Goal: Information Seeking & Learning: Learn about a topic

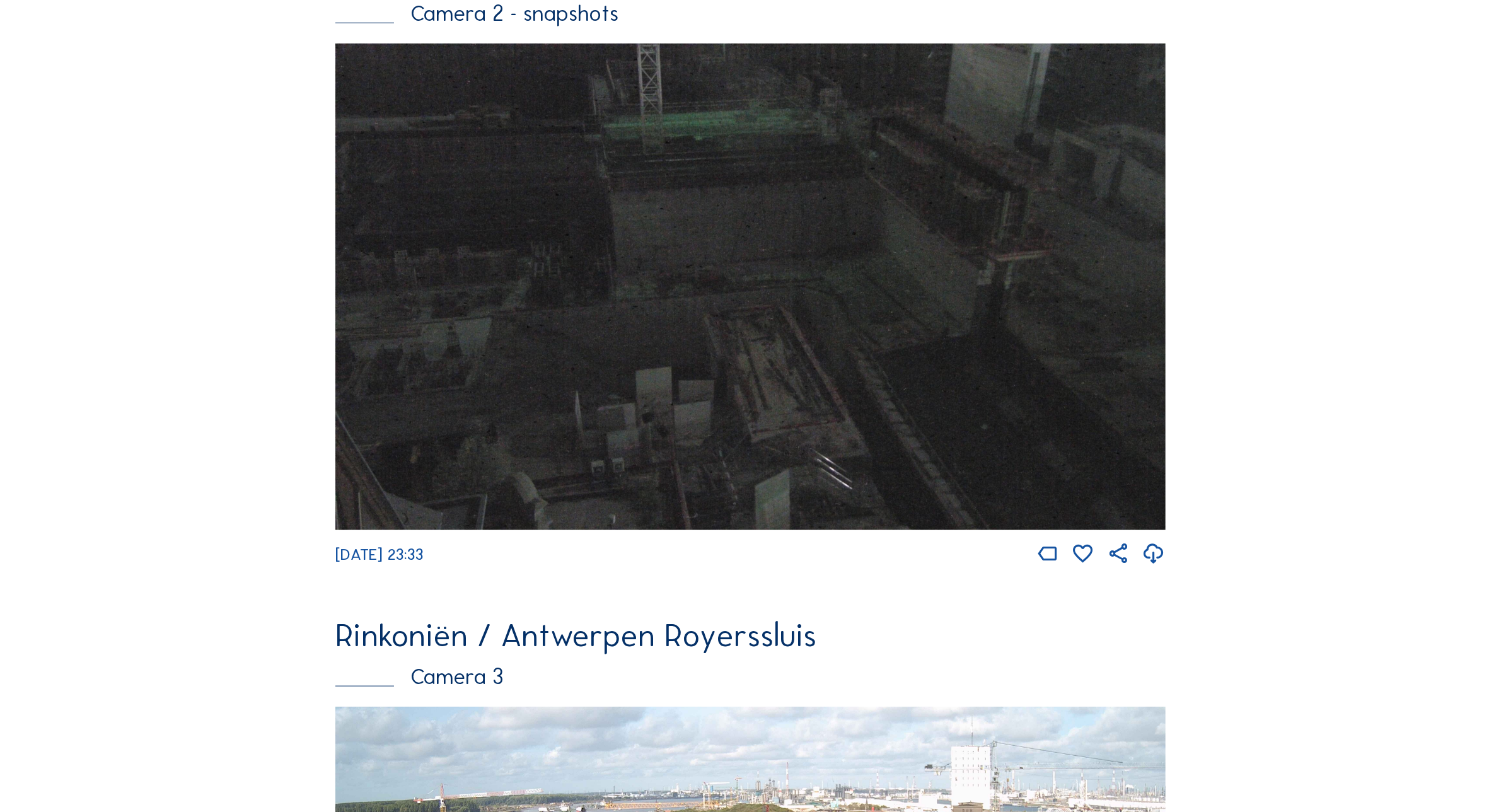
scroll to position [1990, 0]
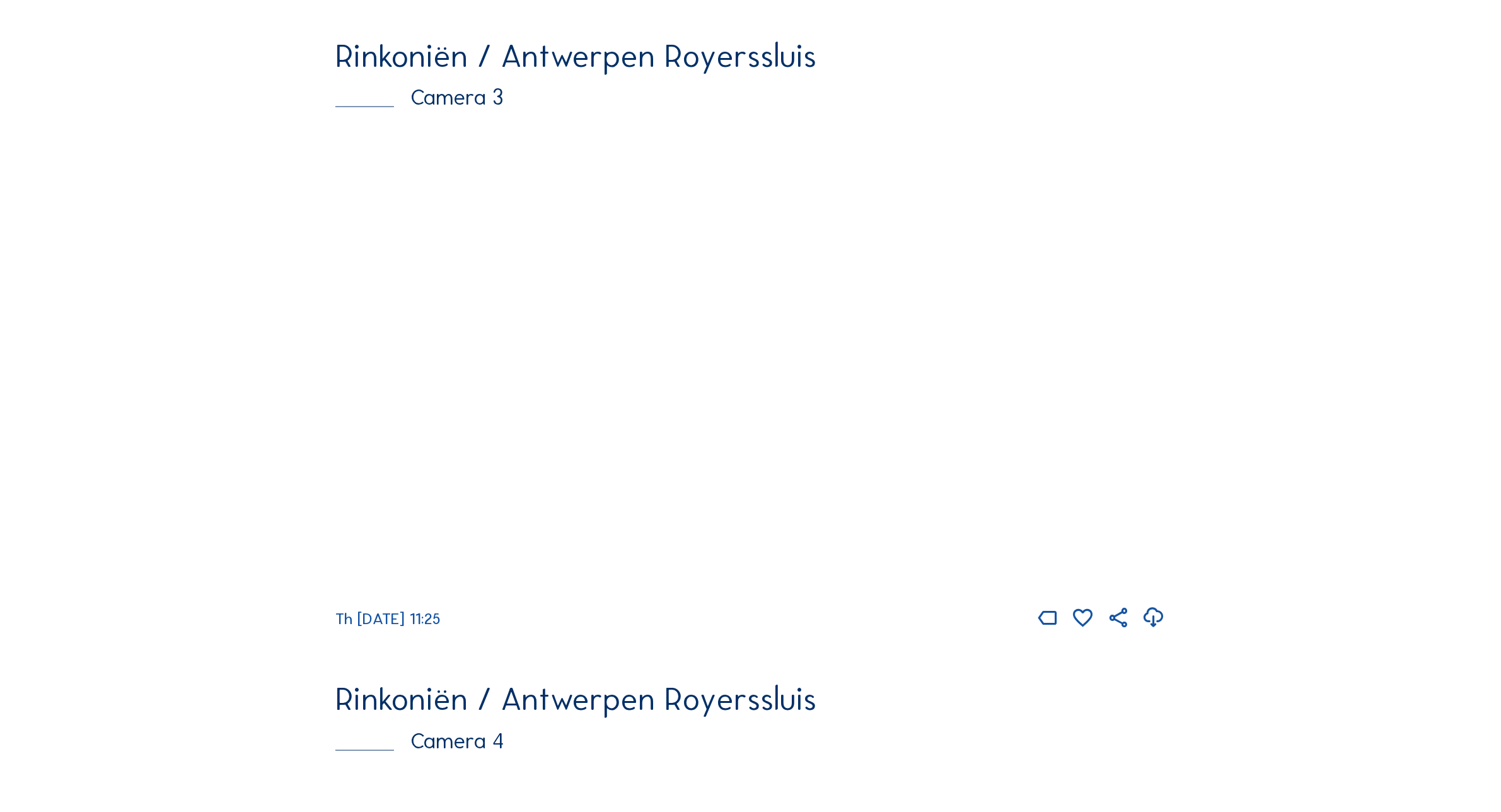
scroll to position [2070, 0]
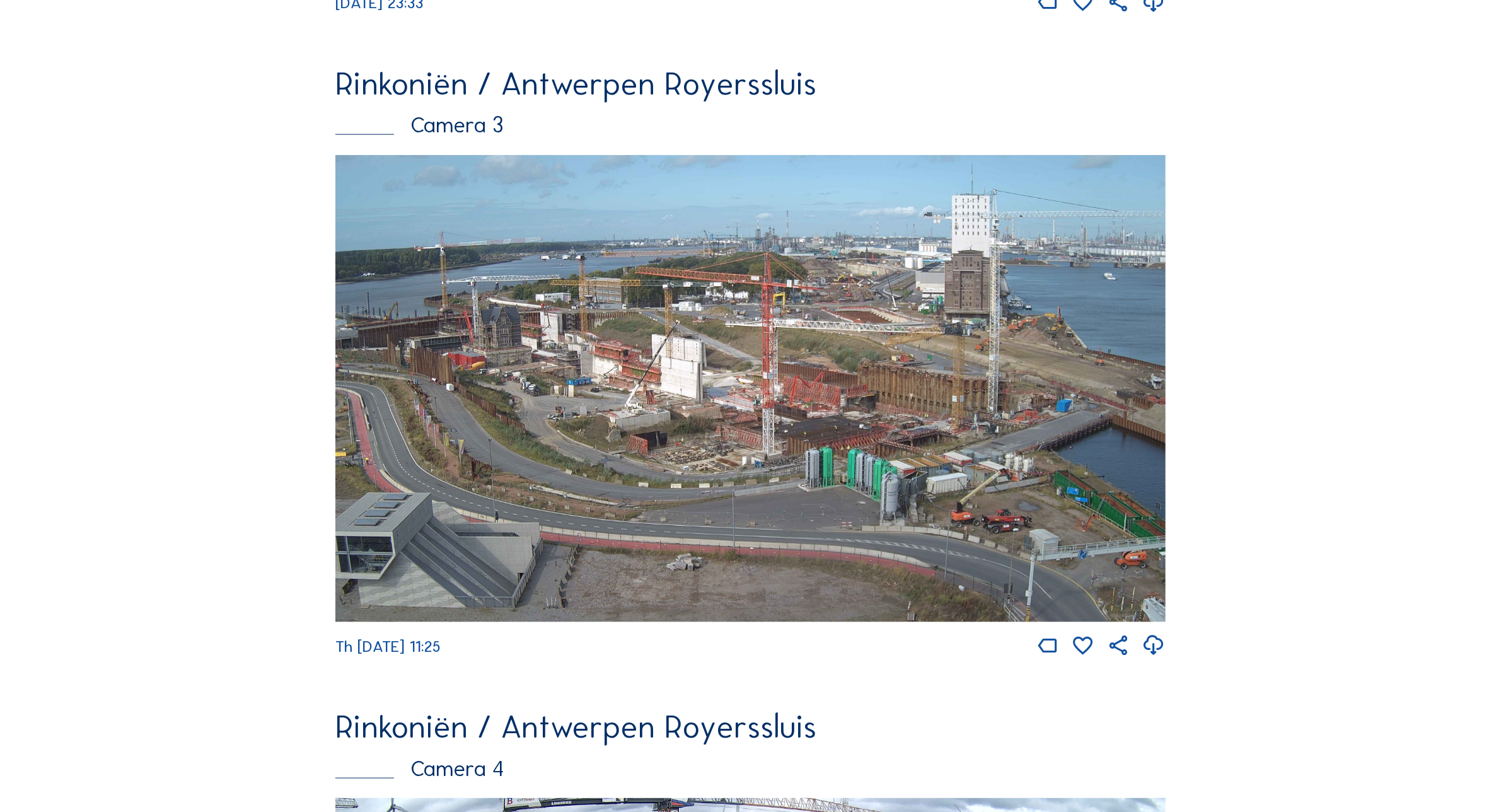
scroll to position [1990, 0]
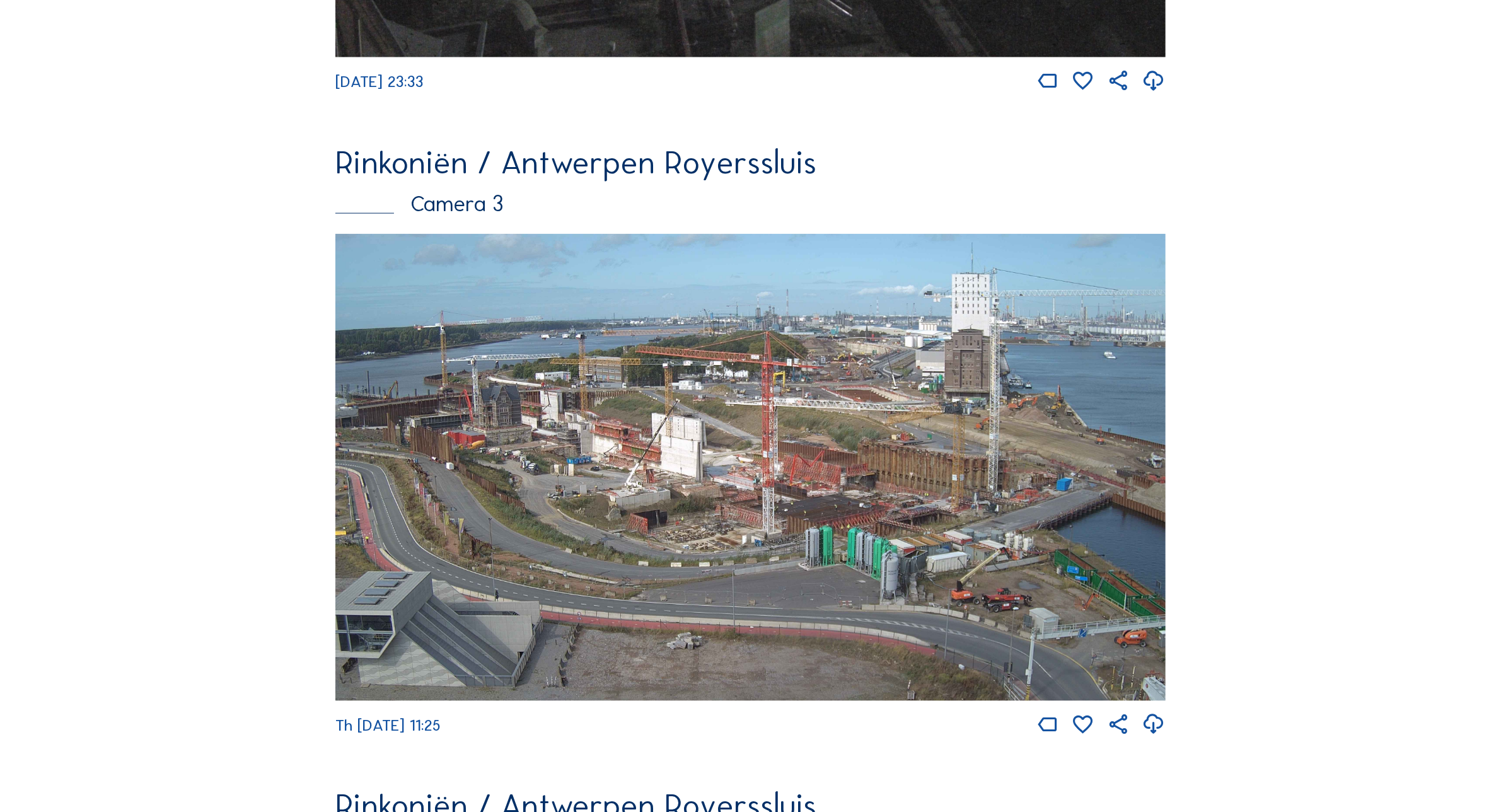
click at [499, 463] on img at bounding box center [750, 467] width 831 height 467
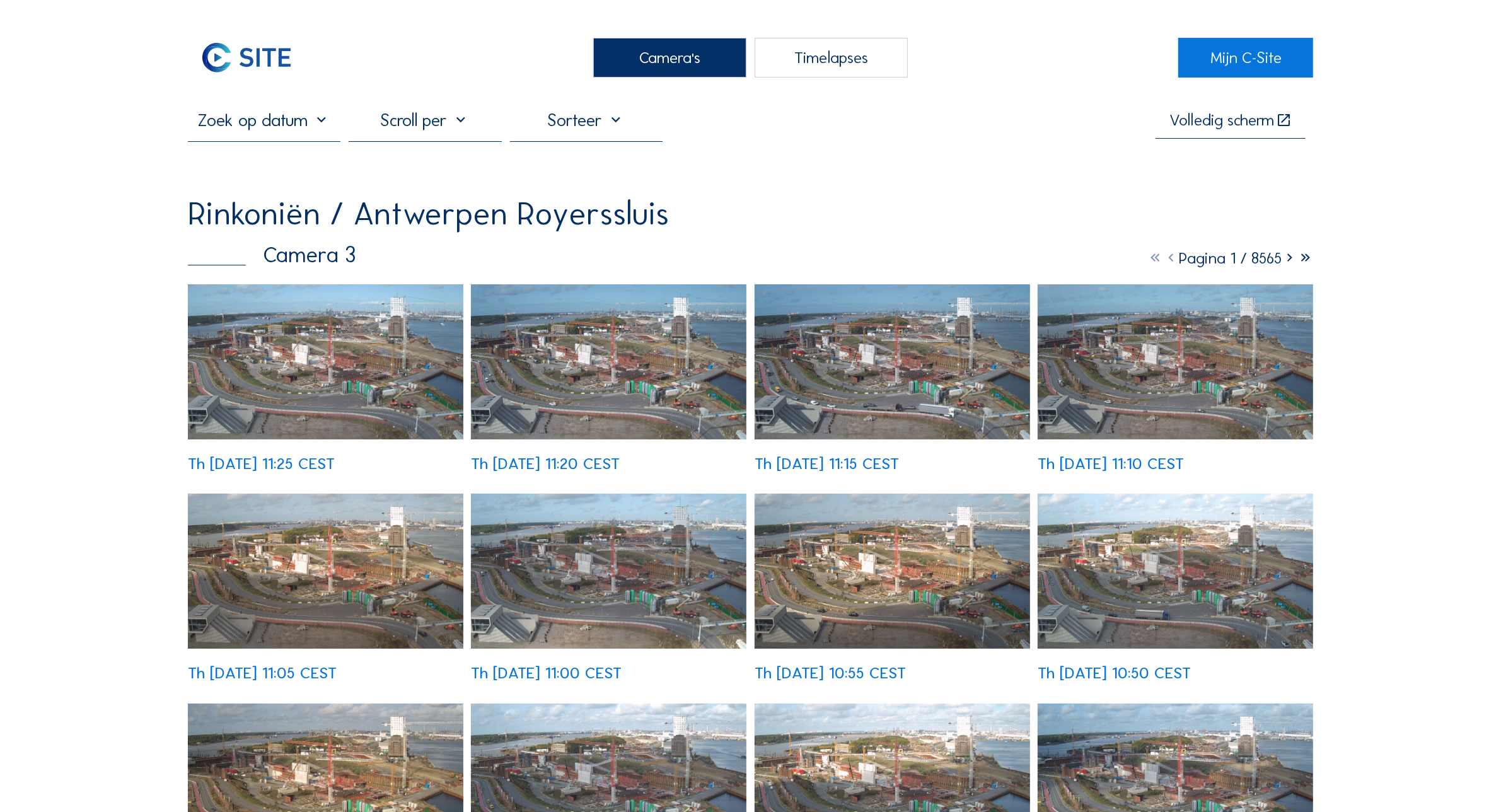
click at [331, 493] on div "Th [DATE] 11:05 CEST" at bounding box center [326, 587] width 275 height 187
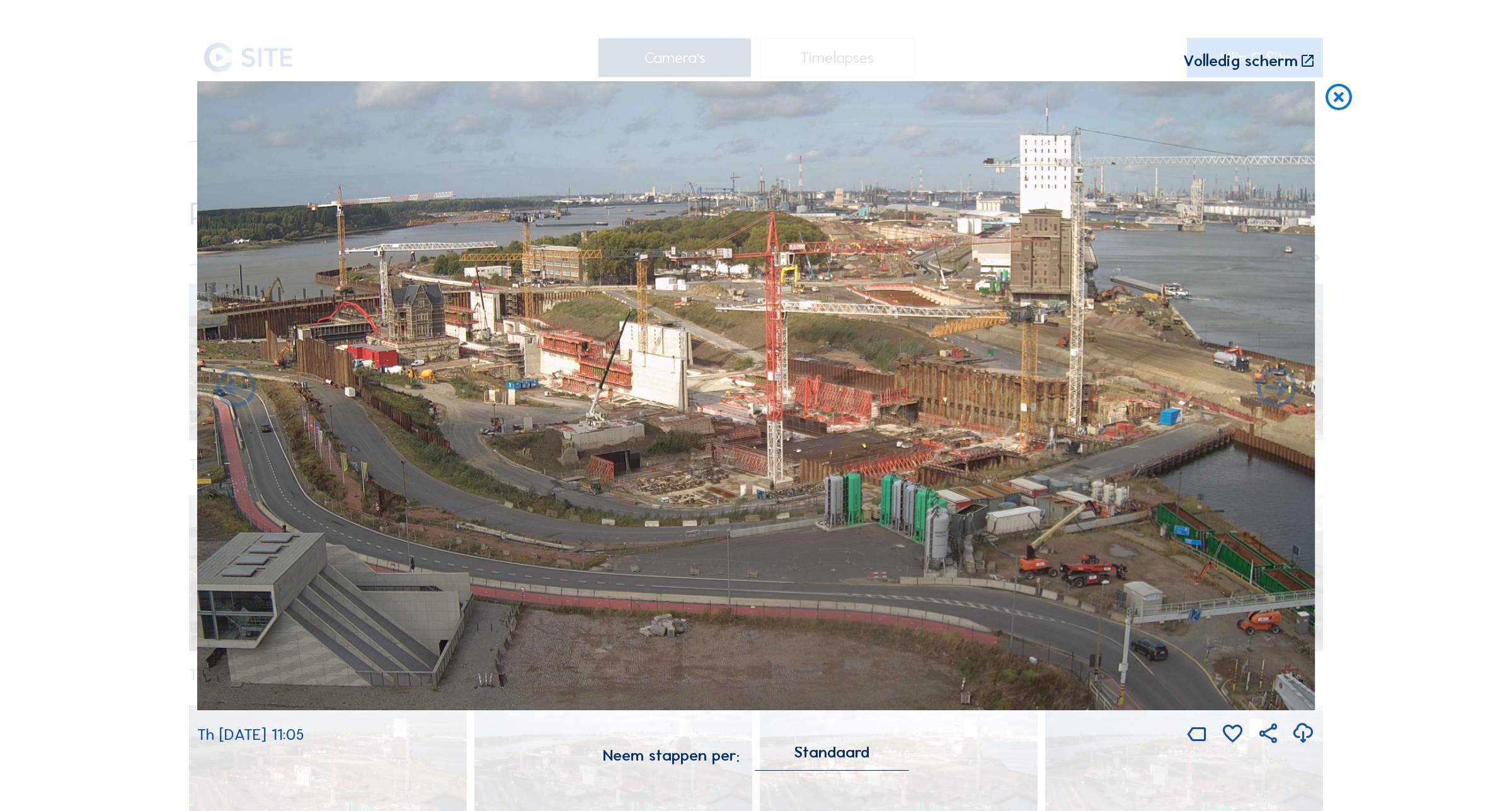
click at [1343, 98] on icon at bounding box center [1339, 97] width 32 height 33
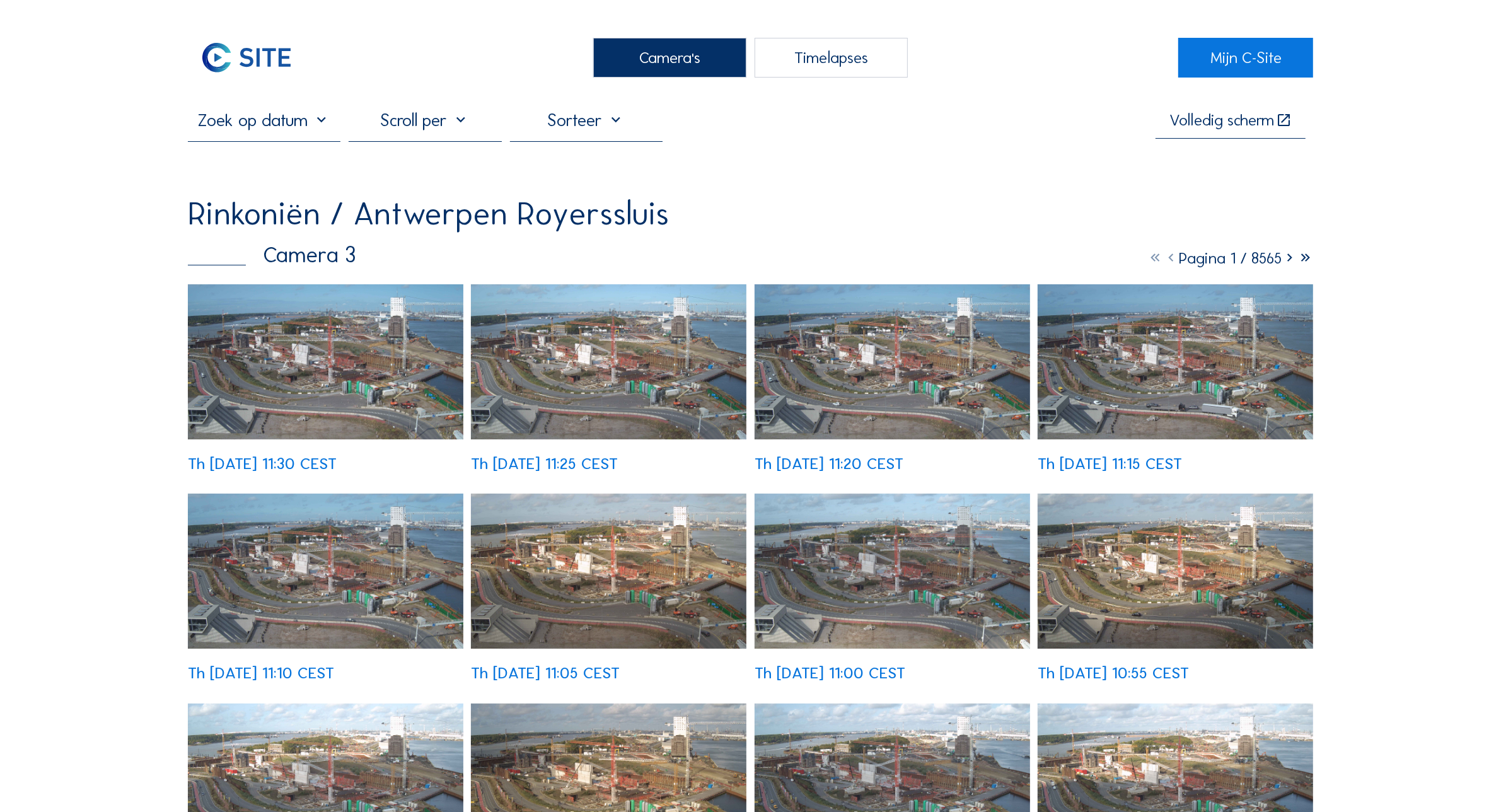
click at [321, 339] on img at bounding box center [326, 362] width 275 height 155
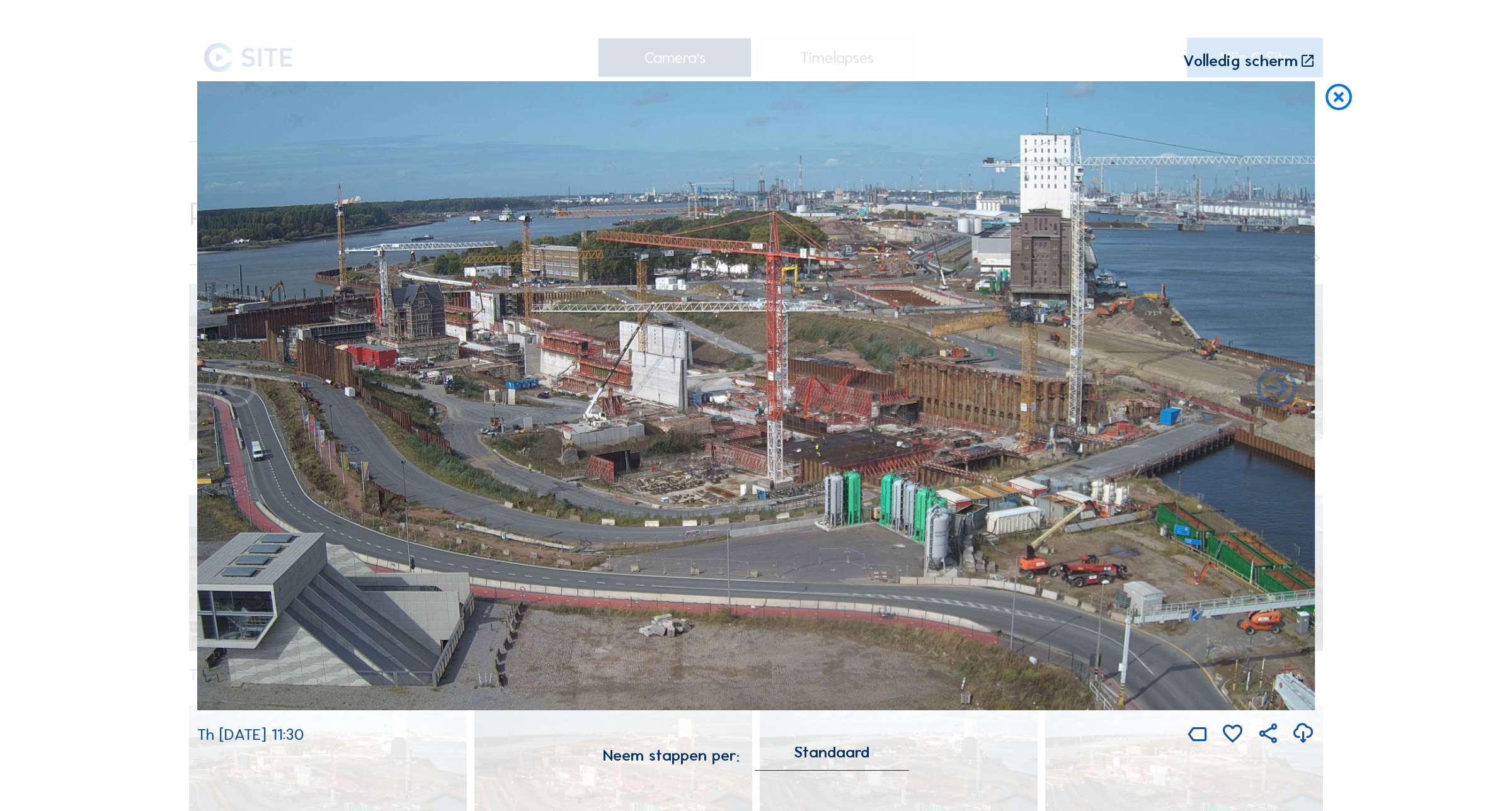
click at [1339, 109] on icon at bounding box center [1339, 97] width 32 height 33
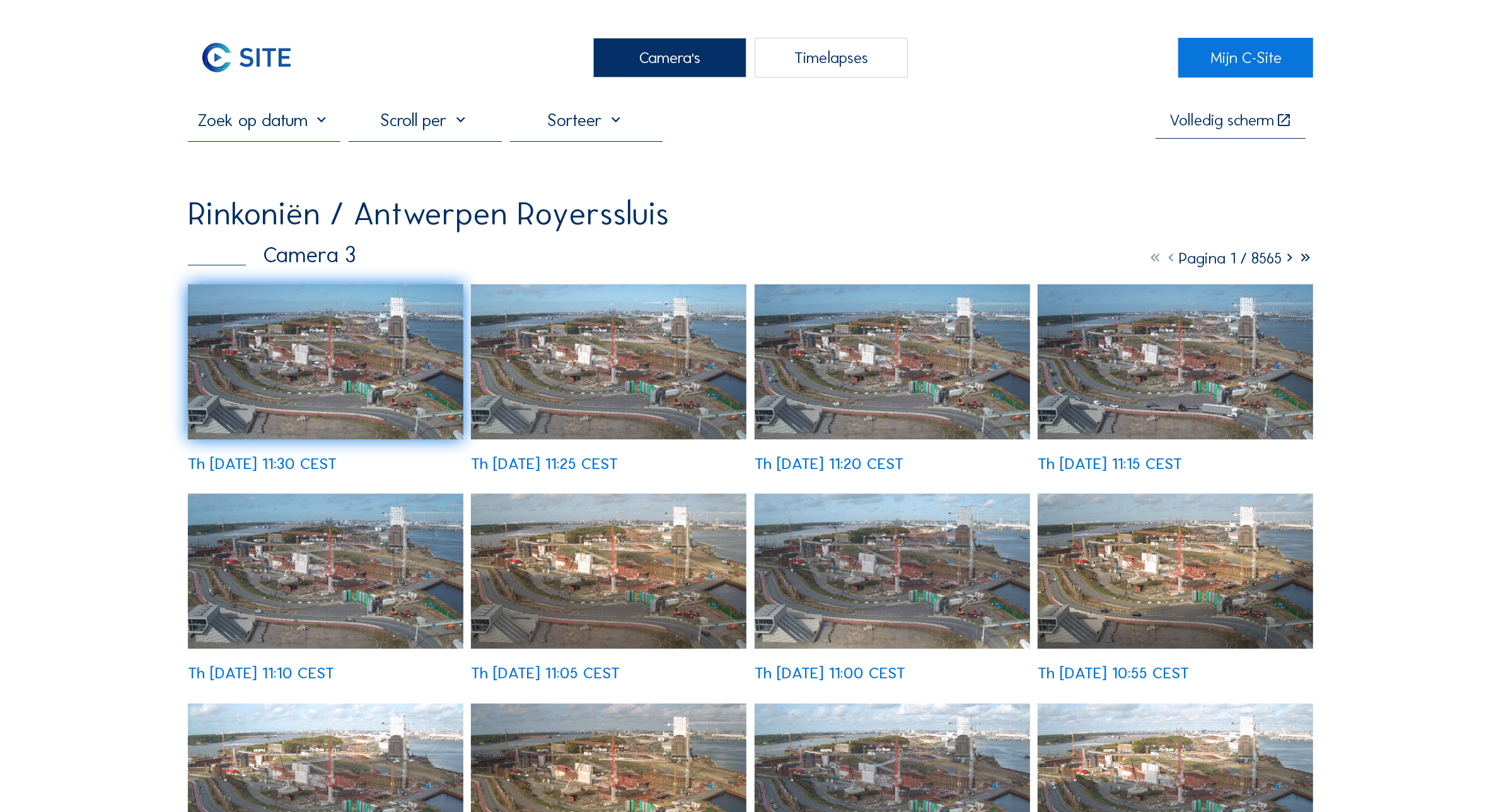
click at [635, 63] on div "Camera's" at bounding box center [670, 58] width 154 height 40
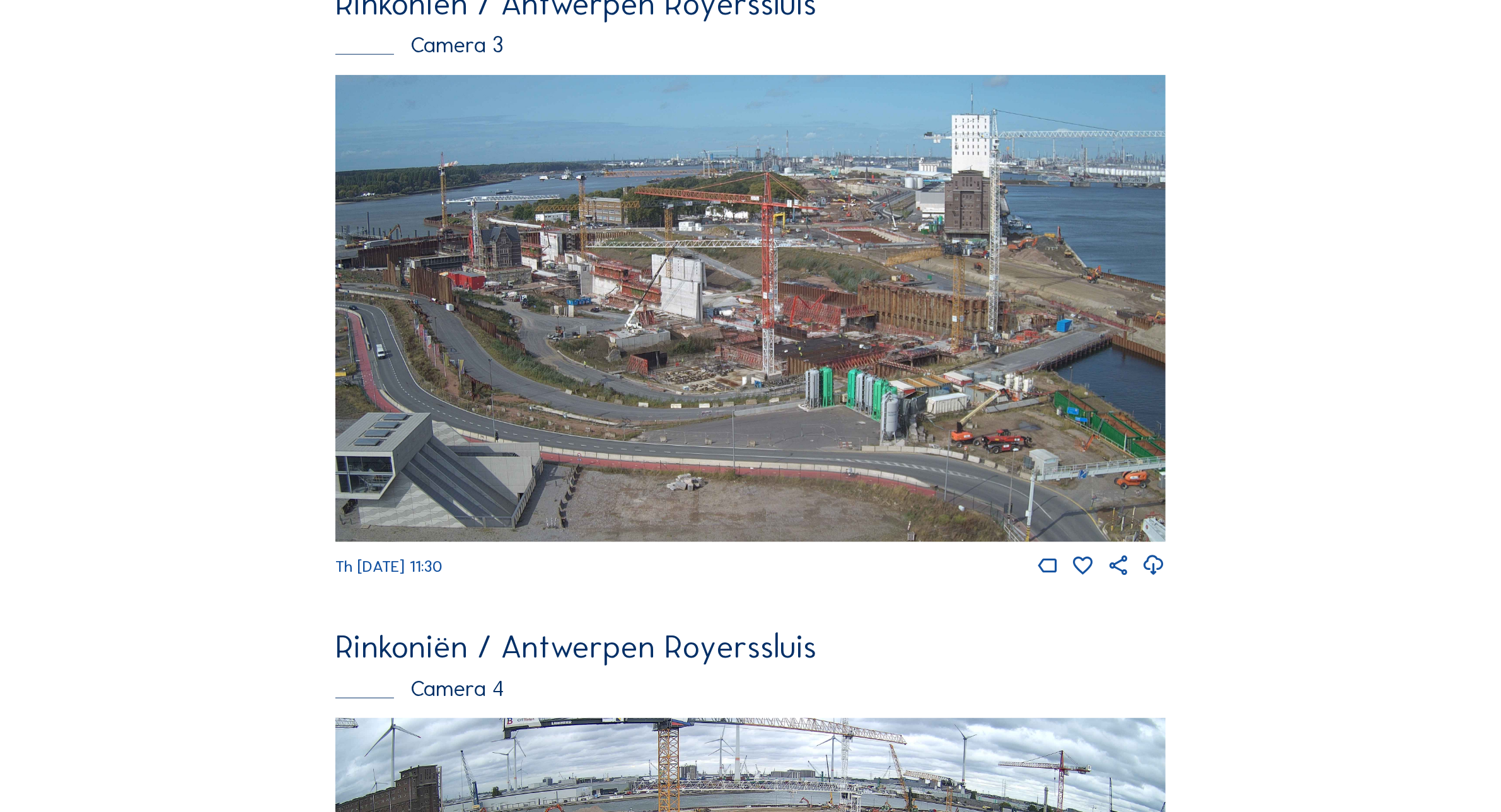
scroll to position [2148, 0]
click at [875, 406] on img at bounding box center [750, 310] width 831 height 467
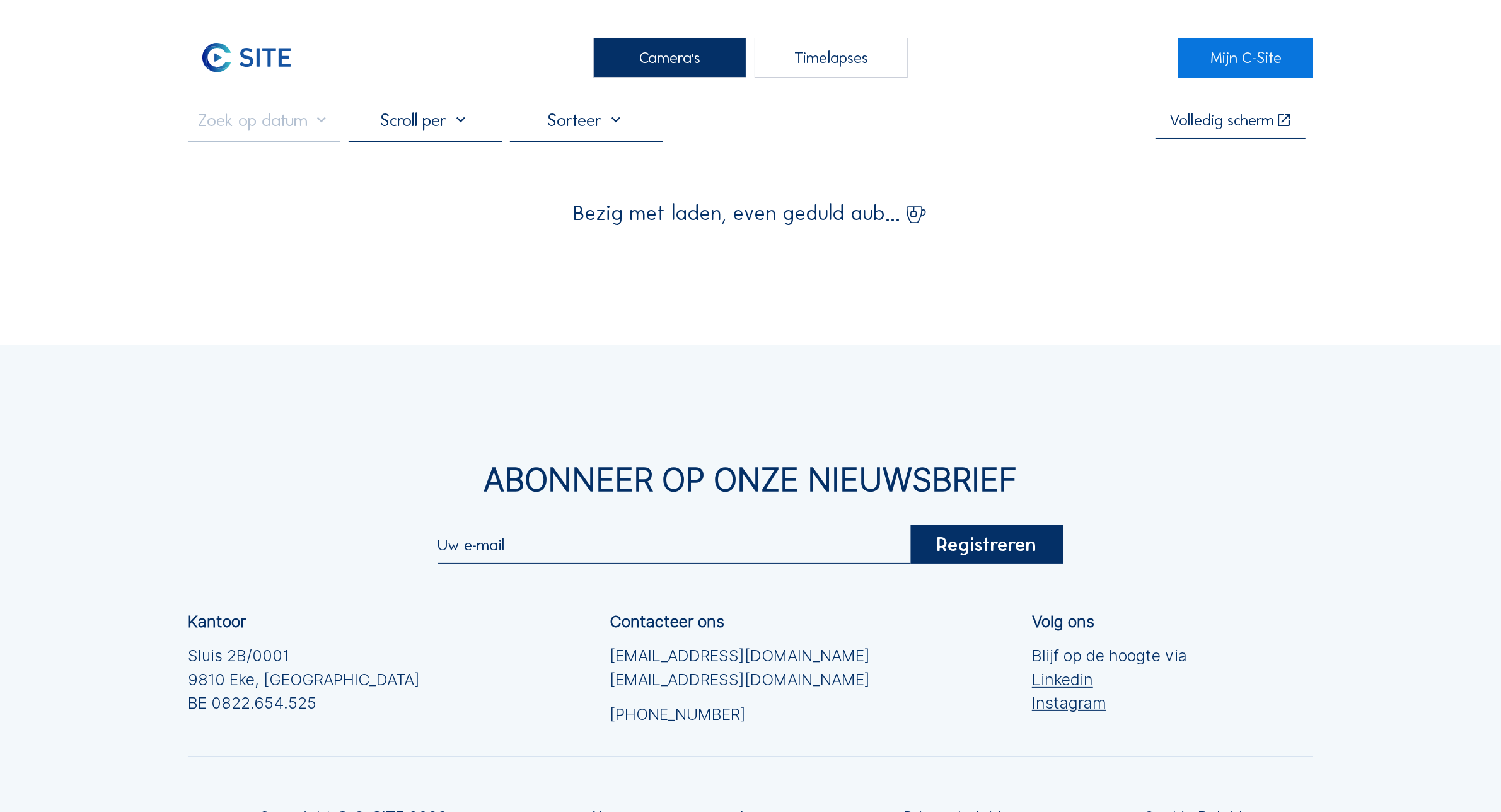
click at [792, 289] on div "Camera's Timelapses Mijn C-Site Volledig scherm Bezig met laden, even geduld au…" at bounding box center [750, 494] width 1501 height 988
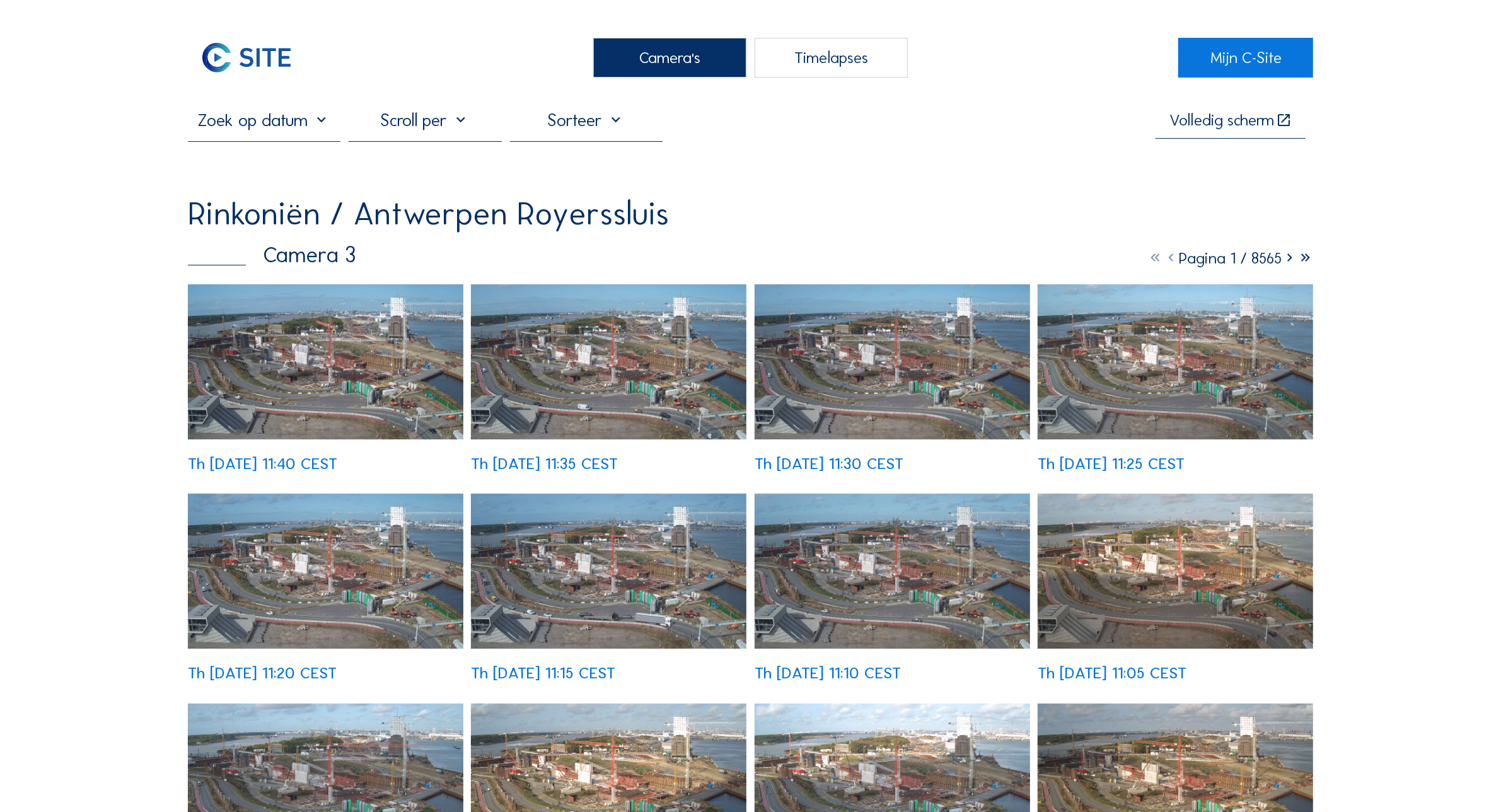
click at [546, 382] on img at bounding box center [609, 362] width 275 height 155
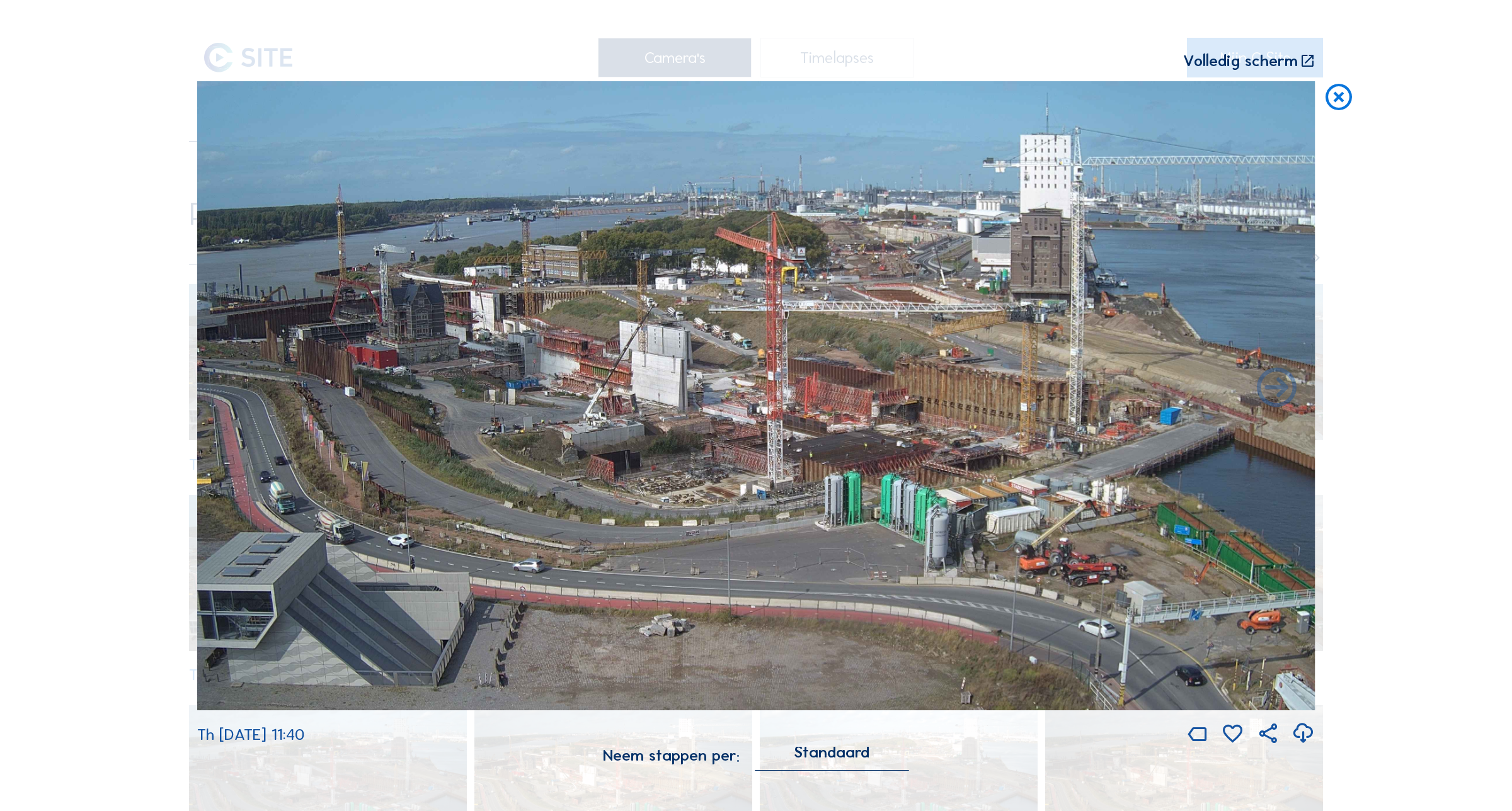
click at [1336, 103] on icon at bounding box center [1339, 97] width 32 height 33
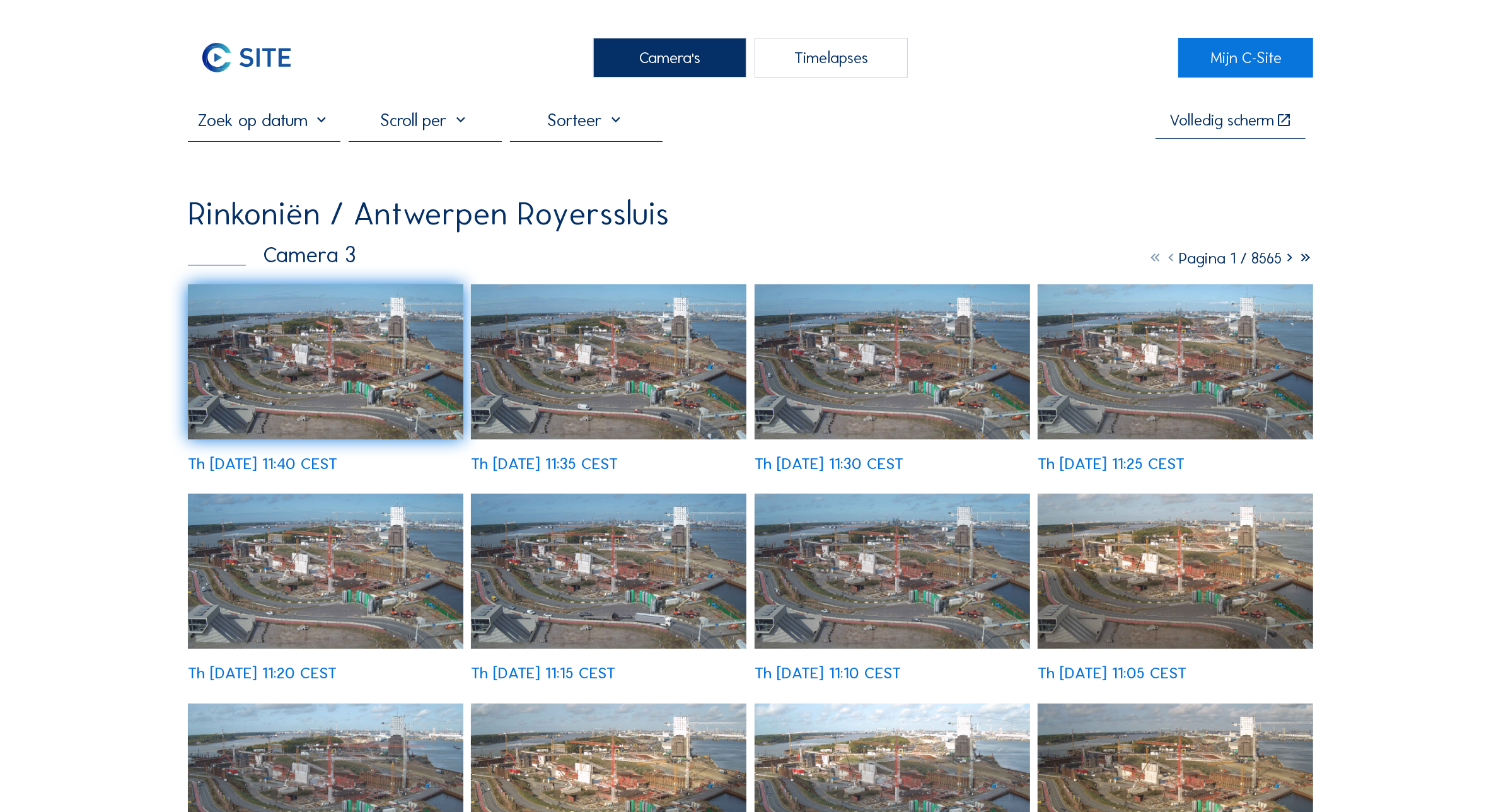
click at [681, 58] on div "Camera's" at bounding box center [670, 58] width 154 height 40
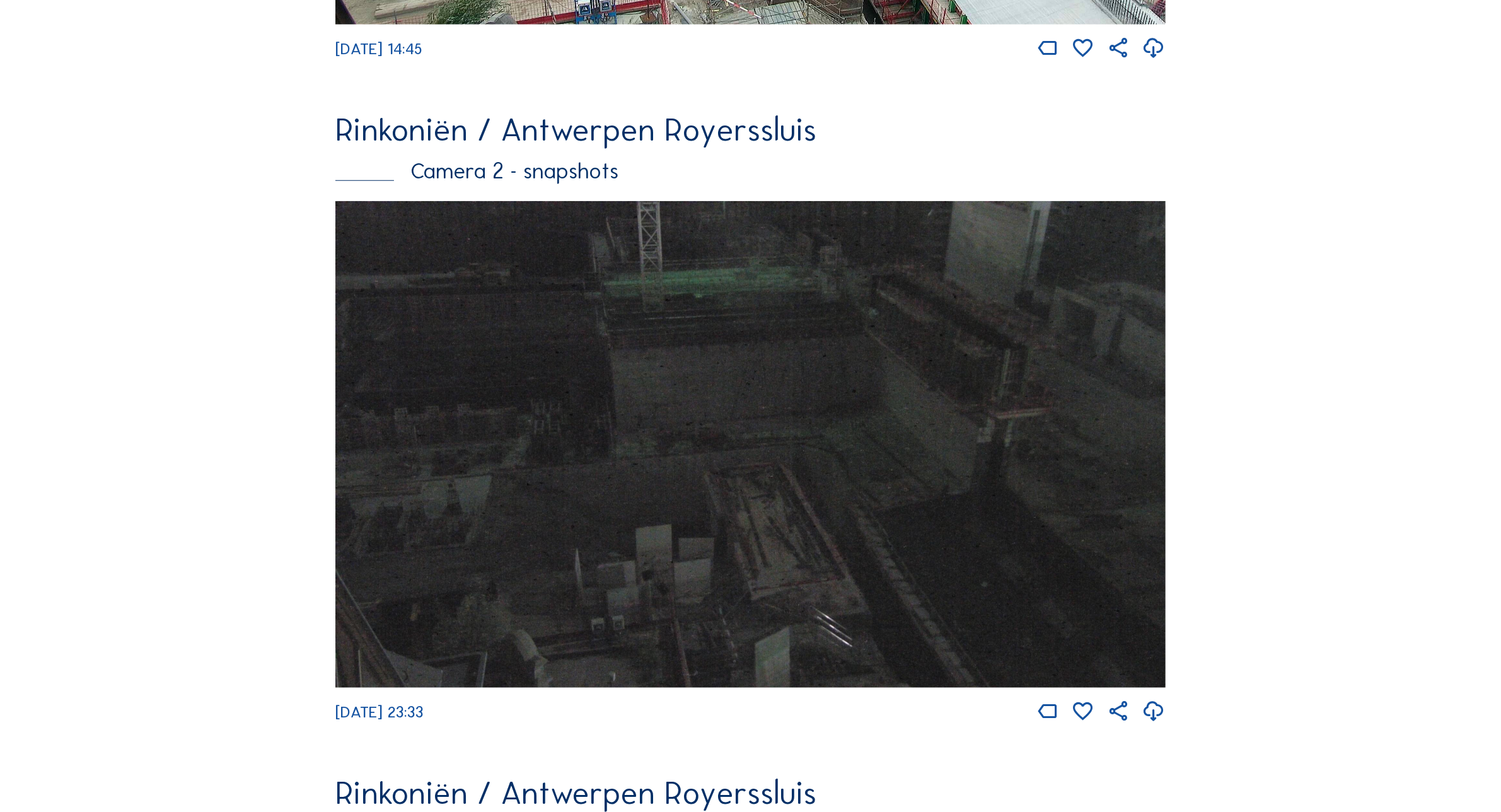
scroll to position [1833, 0]
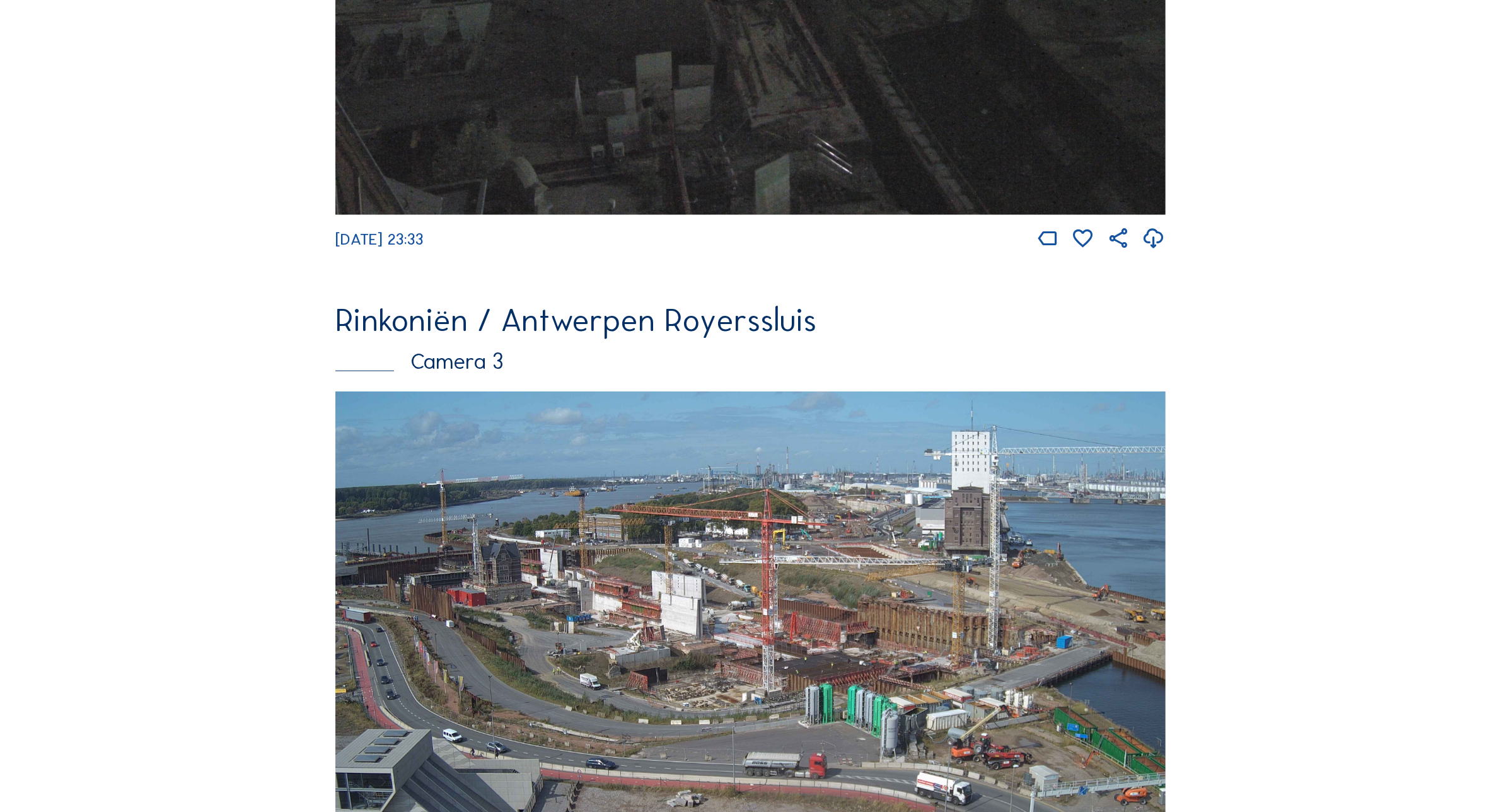
click at [725, 624] on img at bounding box center [750, 625] width 831 height 467
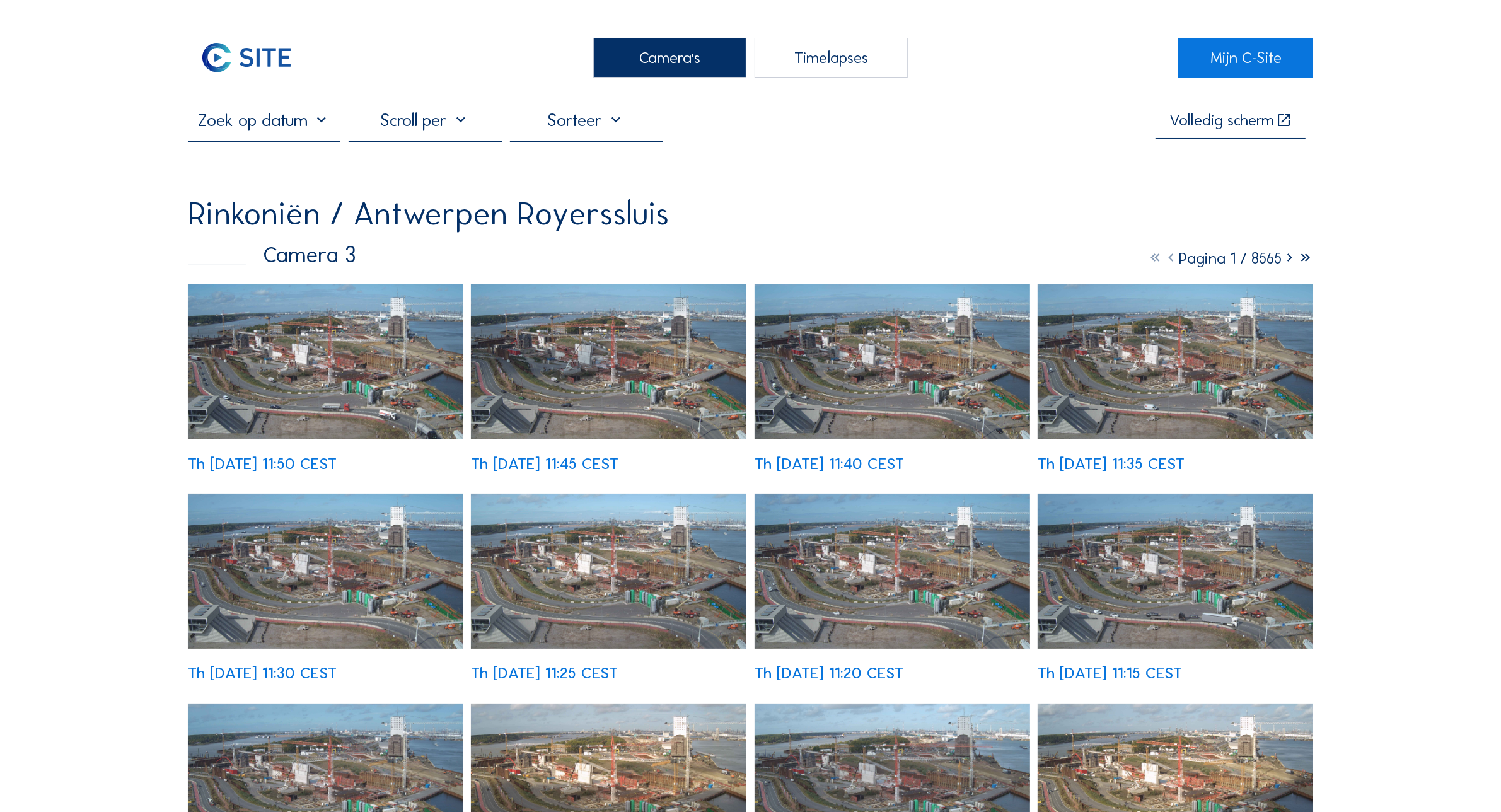
click at [336, 356] on img at bounding box center [326, 362] width 275 height 155
